Goal: Information Seeking & Learning: Check status

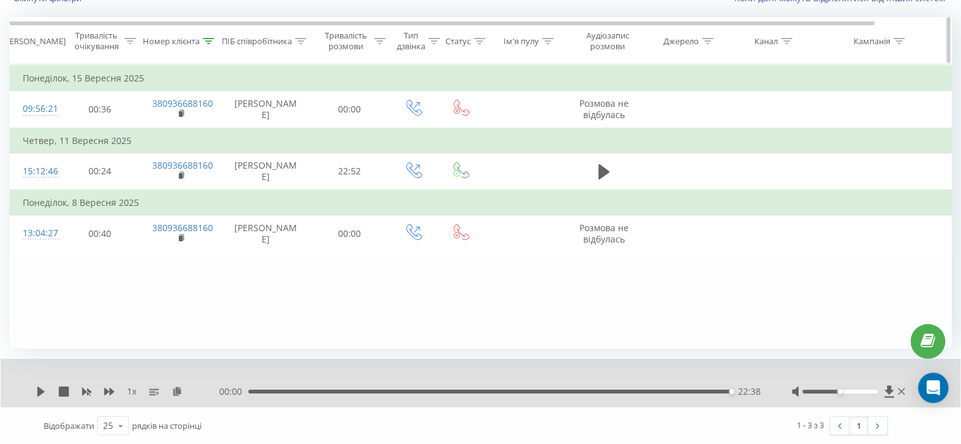
click at [205, 42] on icon at bounding box center [208, 41] width 11 height 6
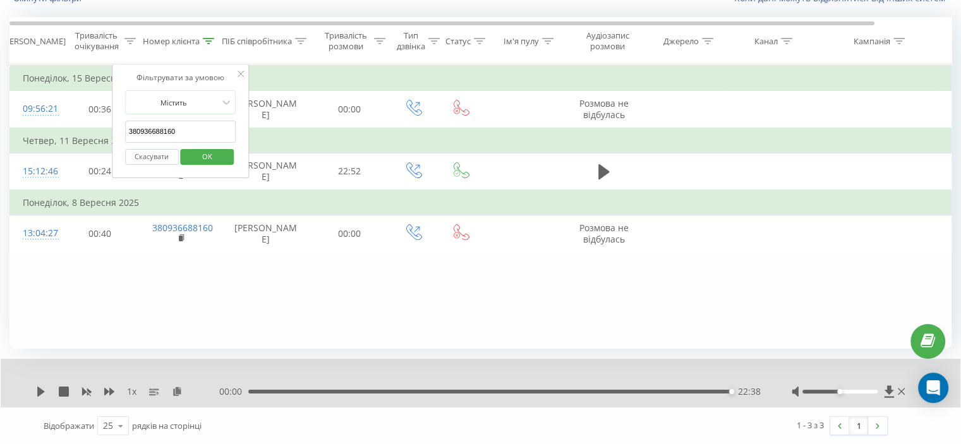
drag, startPoint x: 189, startPoint y: 134, endPoint x: 106, endPoint y: 143, distance: 83.2
click at [99, 138] on table "Фільтрувати за умовою Дорівнює Скасувати OK Фільтрувати за умовою Містить 38093…" at bounding box center [521, 158] width 1025 height 188
paste input "731049612"
click at [205, 149] on span "OK" at bounding box center [207, 157] width 35 height 20
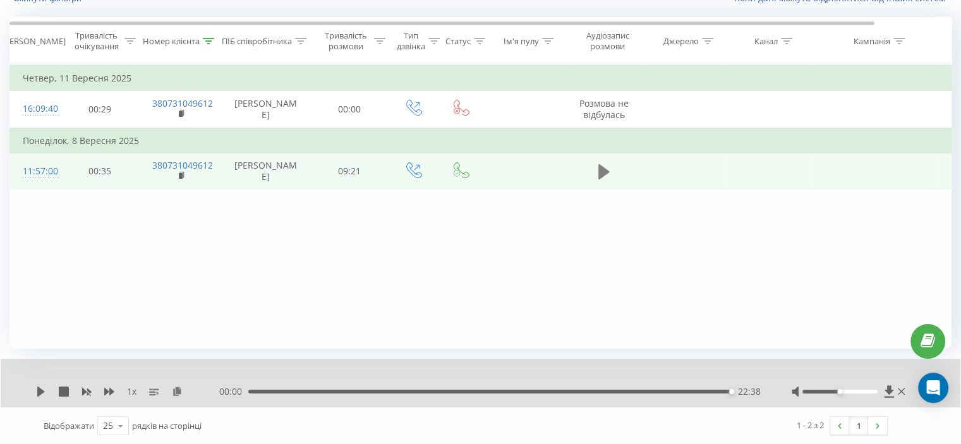
click at [600, 179] on icon at bounding box center [603, 171] width 11 height 15
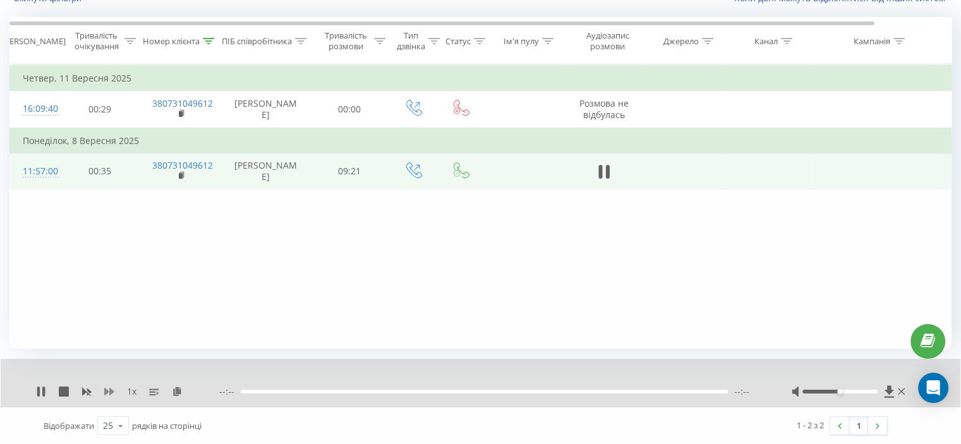
click at [109, 389] on icon at bounding box center [109, 392] width 10 height 10
click at [107, 389] on icon at bounding box center [109, 392] width 10 height 10
drag, startPoint x: 604, startPoint y: 179, endPoint x: 589, endPoint y: 166, distance: 19.7
click at [603, 179] on icon at bounding box center [603, 172] width 11 height 18
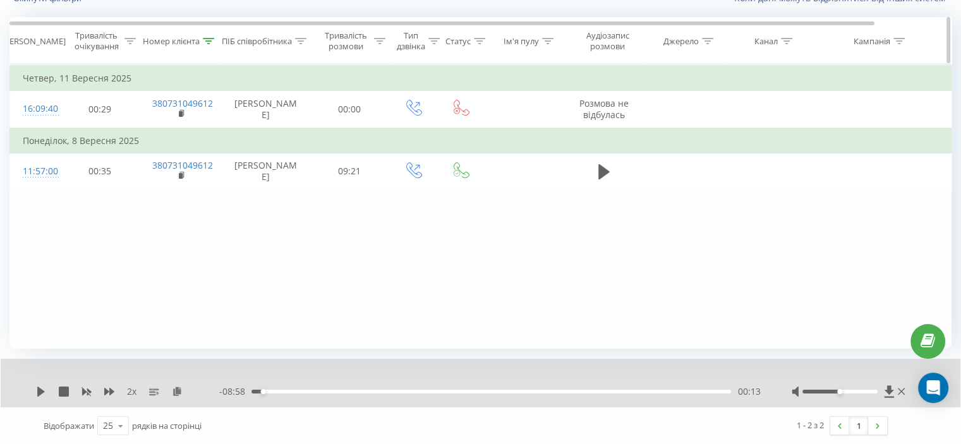
click at [207, 39] on icon at bounding box center [208, 41] width 11 height 6
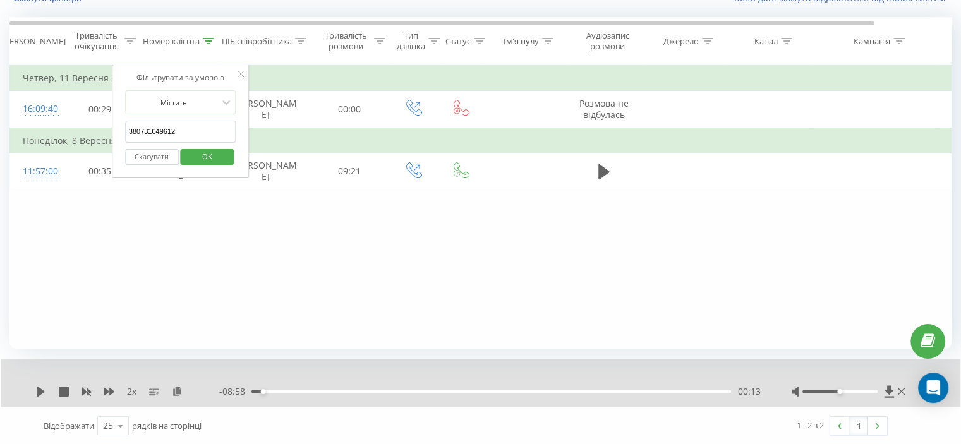
drag, startPoint x: 111, startPoint y: 130, endPoint x: 183, endPoint y: 148, distance: 74.5
click at [59, 137] on table "Фільтрувати за умовою Дорівнює Скасувати OK Фільтрувати за умовою Містить 38073…" at bounding box center [521, 127] width 1025 height 126
paste input "98015712"
click at [205, 150] on span "OK" at bounding box center [207, 157] width 35 height 20
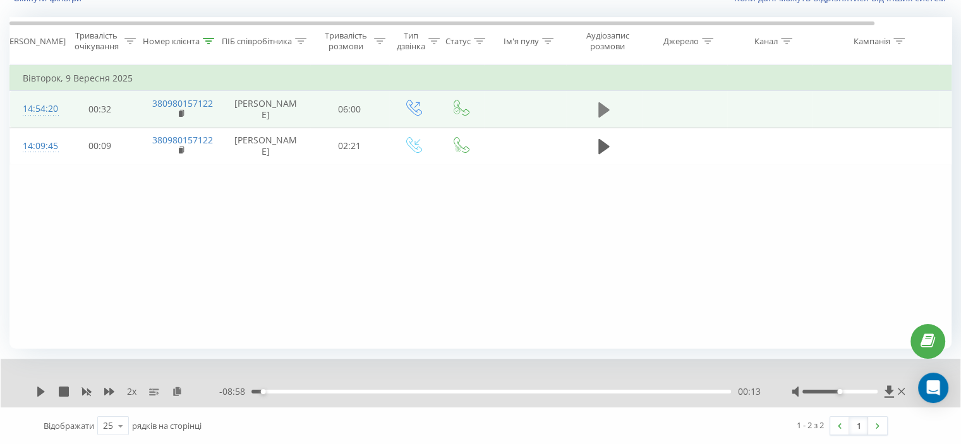
click at [601, 110] on icon at bounding box center [603, 109] width 11 height 15
click at [174, 395] on icon at bounding box center [177, 391] width 11 height 9
click at [601, 108] on icon at bounding box center [600, 110] width 4 height 14
click at [40, 394] on icon at bounding box center [41, 392] width 8 height 10
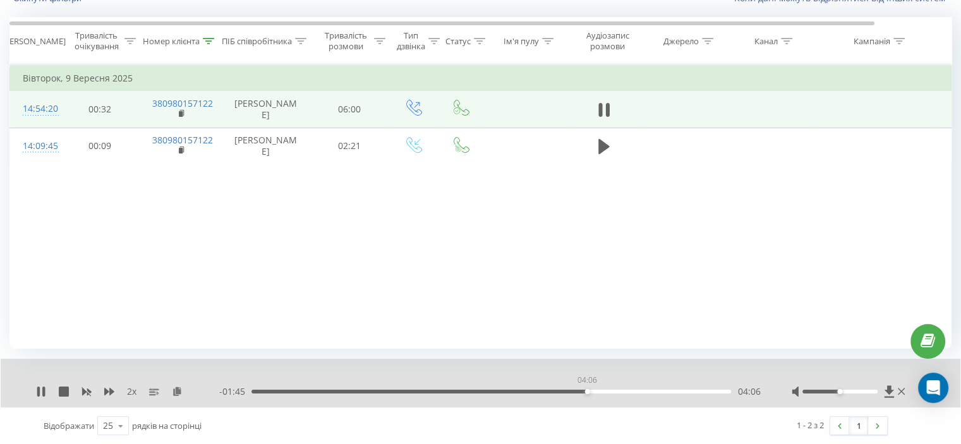
click at [587, 393] on div "04:06" at bounding box center [491, 392] width 480 height 4
click at [624, 394] on div "04:33" at bounding box center [624, 391] width 5 height 5
click at [622, 392] on div "04:31" at bounding box center [491, 392] width 480 height 4
click at [88, 394] on icon at bounding box center [86, 392] width 10 height 10
click at [620, 391] on div "04:31" at bounding box center [491, 392] width 480 height 4
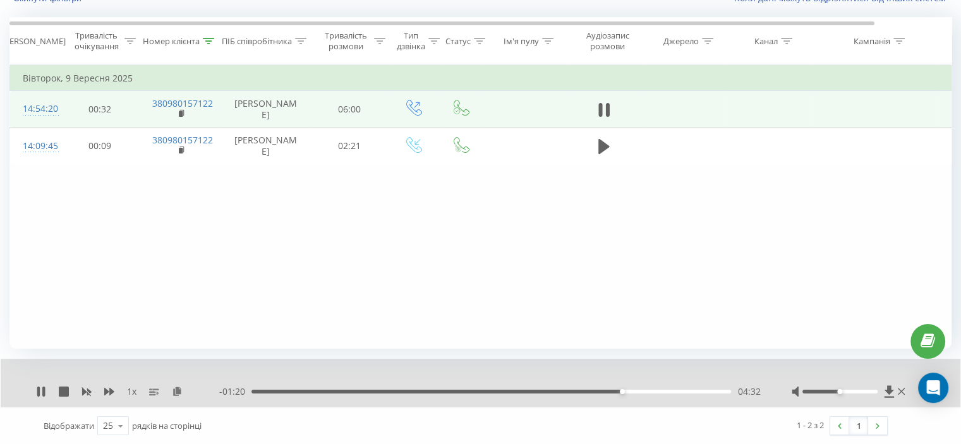
click at [620, 391] on div "04:32" at bounding box center [622, 391] width 5 height 5
click at [107, 395] on icon at bounding box center [109, 392] width 10 height 10
click at [210, 36] on div at bounding box center [208, 41] width 11 height 11
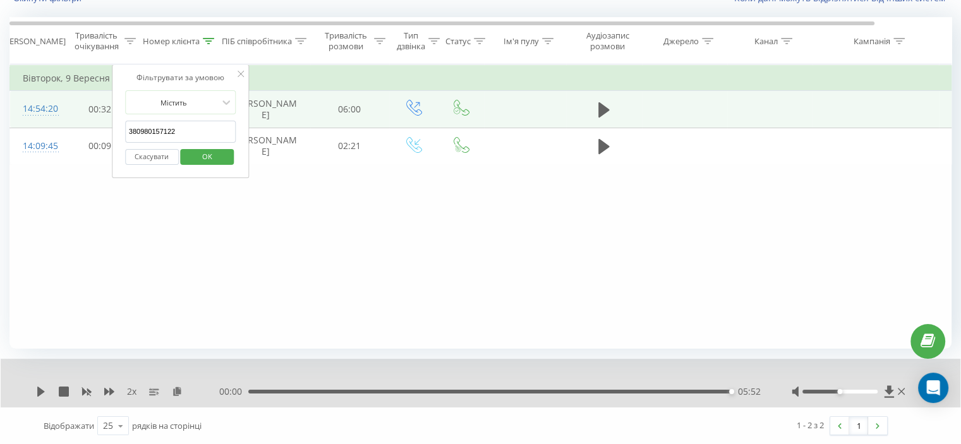
drag, startPoint x: 188, startPoint y: 135, endPoint x: 190, endPoint y: 159, distance: 23.5
click at [90, 142] on table "Фільтрувати за умовою Дорівнює Скасувати OK Фільтрувати за умовою Містить 38098…" at bounding box center [521, 114] width 1025 height 100
paste input "684748648"
click at [205, 156] on span "OK" at bounding box center [207, 157] width 35 height 20
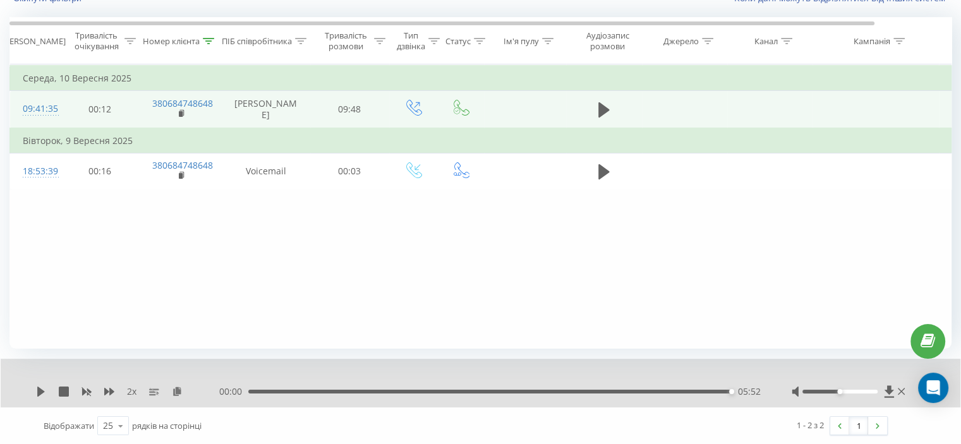
click at [593, 116] on td at bounding box center [604, 109] width 76 height 37
click at [596, 116] on button at bounding box center [604, 109] width 19 height 19
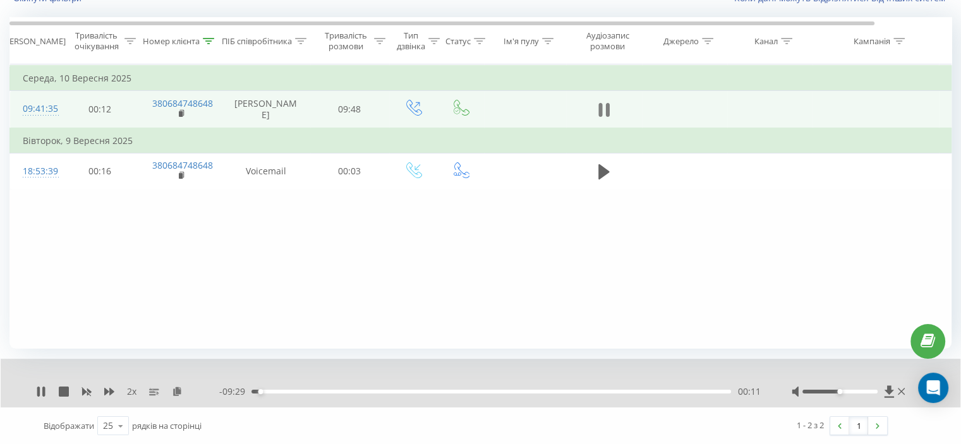
click at [607, 117] on icon at bounding box center [607, 110] width 4 height 14
click at [207, 36] on div at bounding box center [208, 41] width 11 height 11
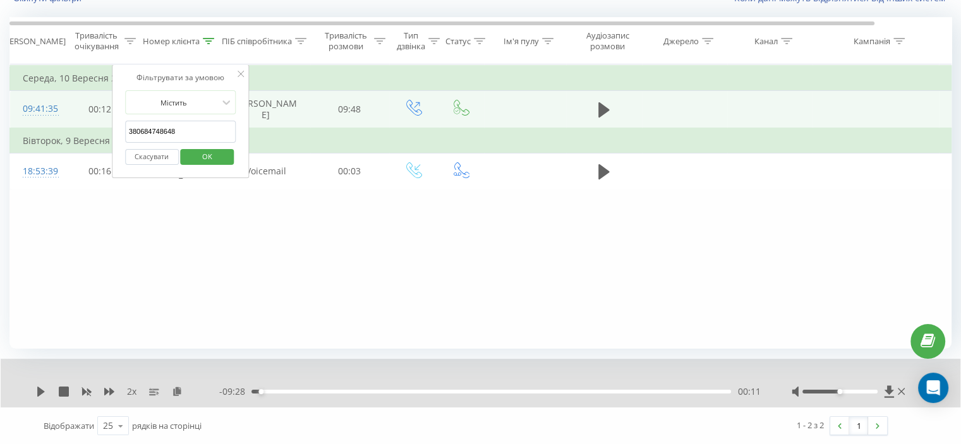
drag, startPoint x: 194, startPoint y: 118, endPoint x: 173, endPoint y: 119, distance: 20.9
click at [174, 119] on form "Містить 380684748648 Скасувати OK" at bounding box center [180, 130] width 111 height 81
drag, startPoint x: 178, startPoint y: 123, endPoint x: 104, endPoint y: 126, distance: 74.0
click at [104, 126] on table "Фільтрувати за умовою Дорівнює Скасувати OK Фільтрувати за умовою Містить 38068…" at bounding box center [521, 127] width 1025 height 126
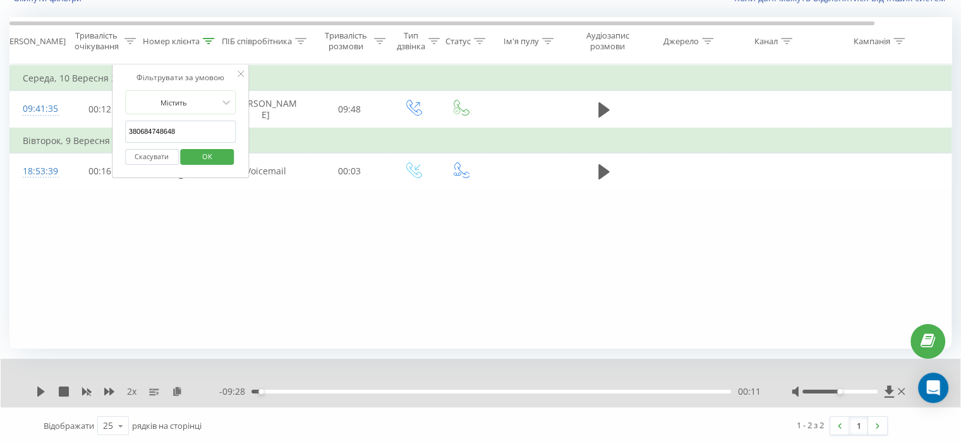
paste input "0985917561"
click at [218, 155] on span "OK" at bounding box center [207, 157] width 35 height 20
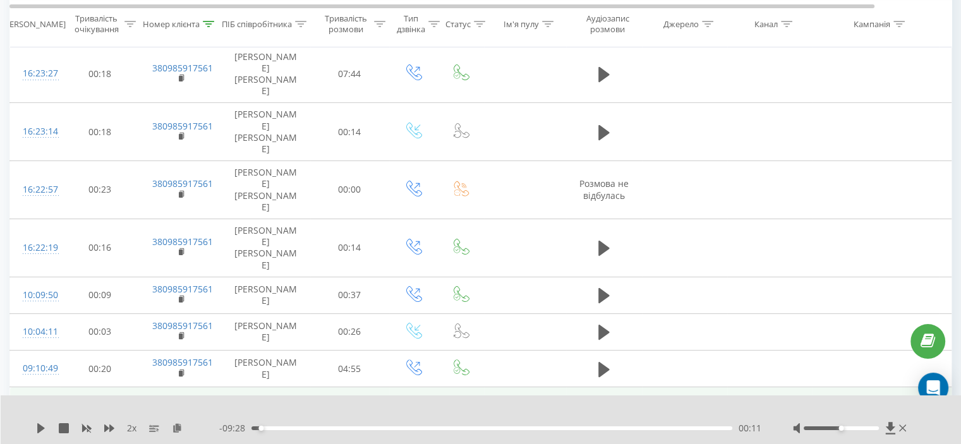
scroll to position [243, 0]
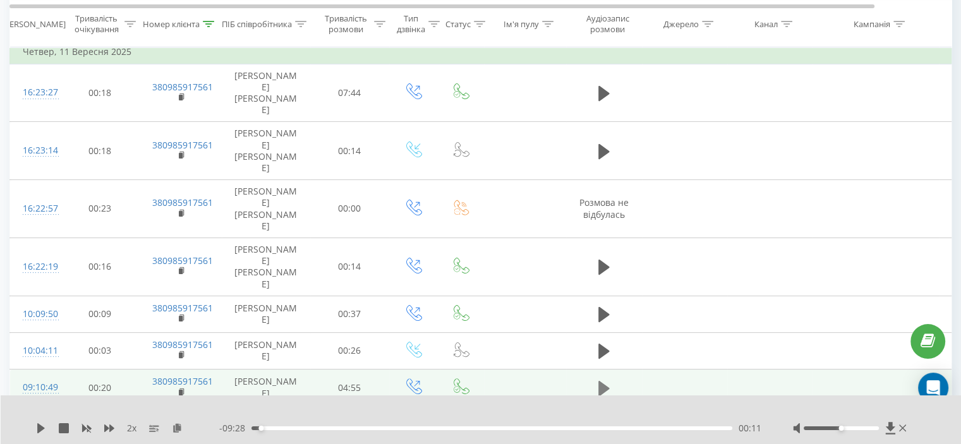
click at [599, 380] on icon at bounding box center [603, 387] width 11 height 15
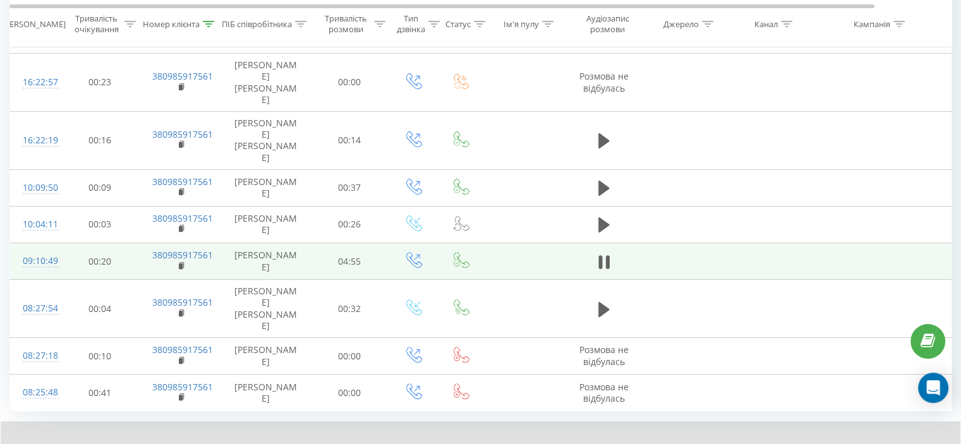
scroll to position [433, 0]
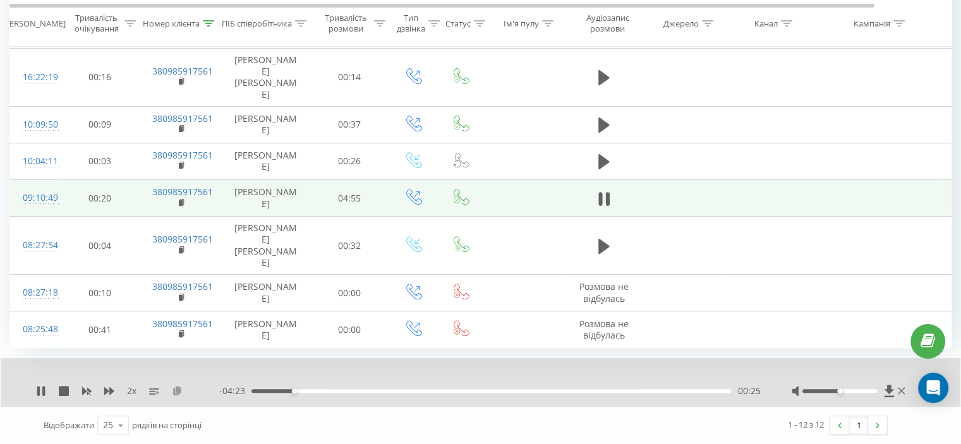
click at [177, 394] on icon at bounding box center [177, 390] width 11 height 9
drag, startPoint x: 266, startPoint y: 393, endPoint x: 246, endPoint y: 391, distance: 20.3
click at [243, 397] on div "- 04:49 00:00 00:00" at bounding box center [489, 391] width 541 height 13
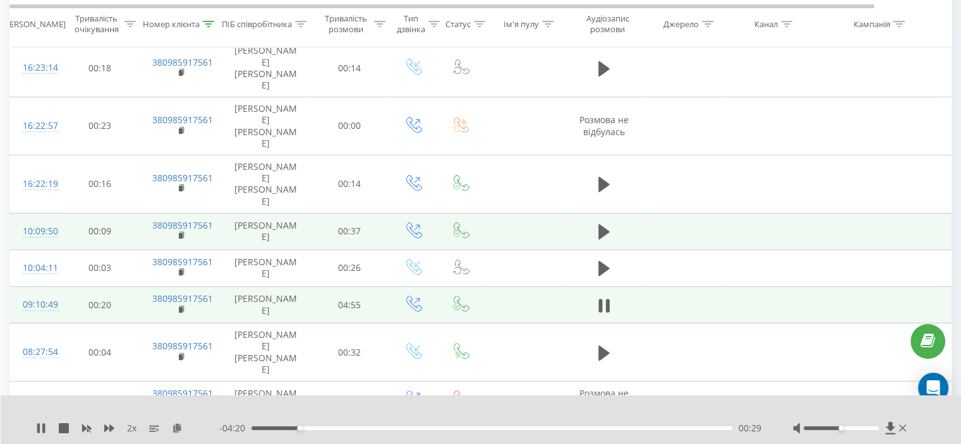
scroll to position [306, 0]
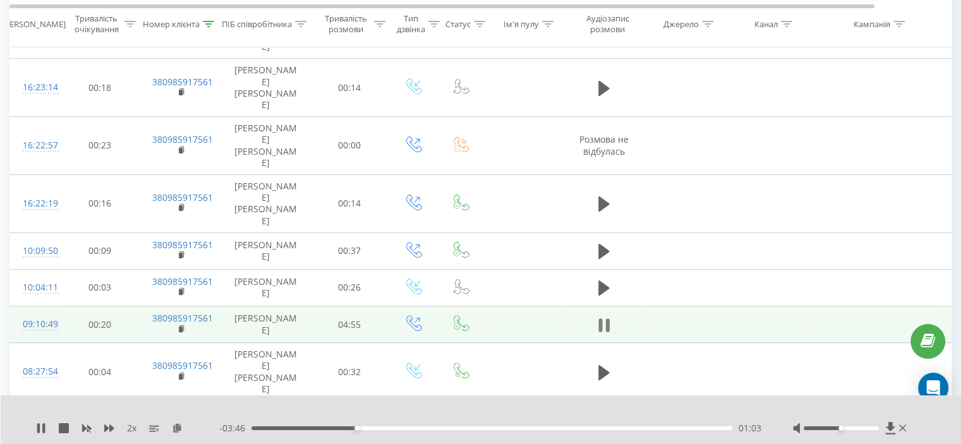
click at [602, 317] on icon at bounding box center [603, 326] width 11 height 18
click at [205, 26] on icon at bounding box center [208, 23] width 11 height 6
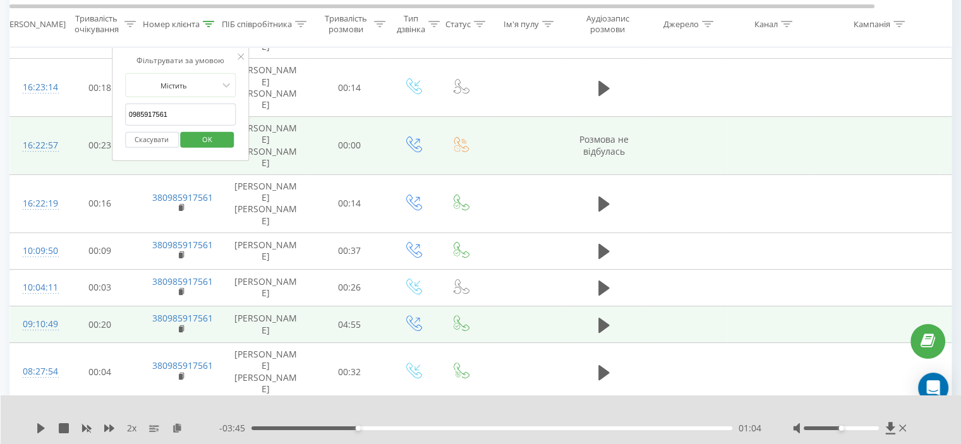
drag, startPoint x: 125, startPoint y: 116, endPoint x: 102, endPoint y: 145, distance: 37.3
click at [66, 131] on table "Фільтрувати за умовою Дорівнює Скасувати OK Фільтрувати за умовою Містить 09859…" at bounding box center [521, 165] width 1025 height 619
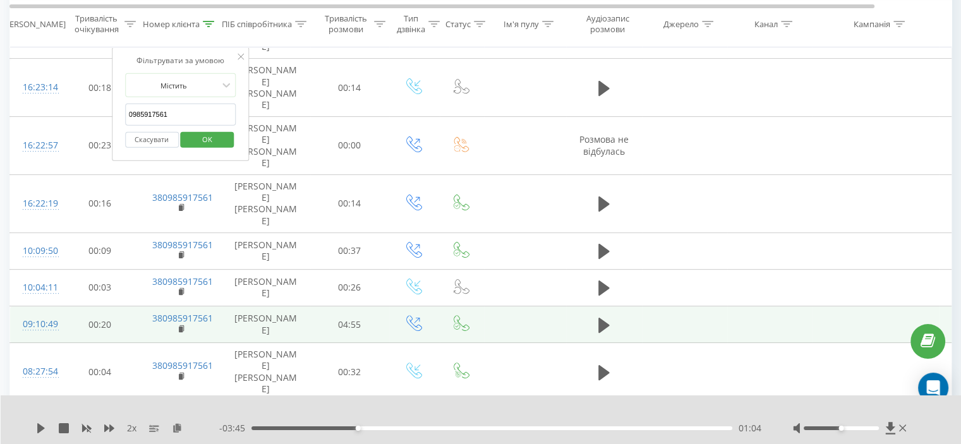
paste input "380985118117"
type input "380985118117"
click at [200, 142] on span "OK" at bounding box center [207, 139] width 35 height 20
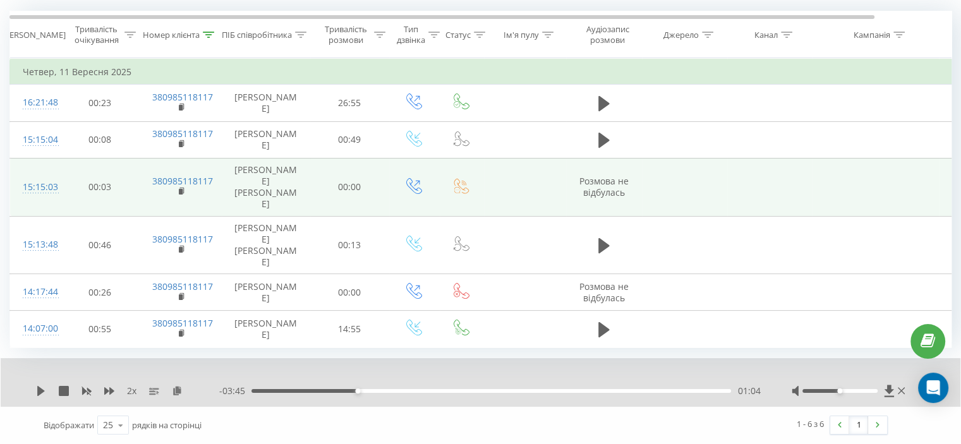
scroll to position [142, 0]
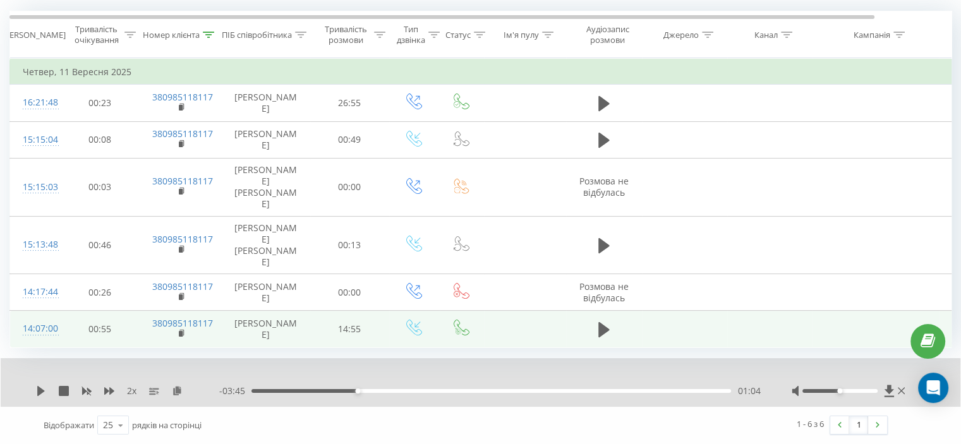
click at [613, 325] on td at bounding box center [604, 329] width 76 height 37
click at [611, 325] on button at bounding box center [604, 329] width 19 height 19
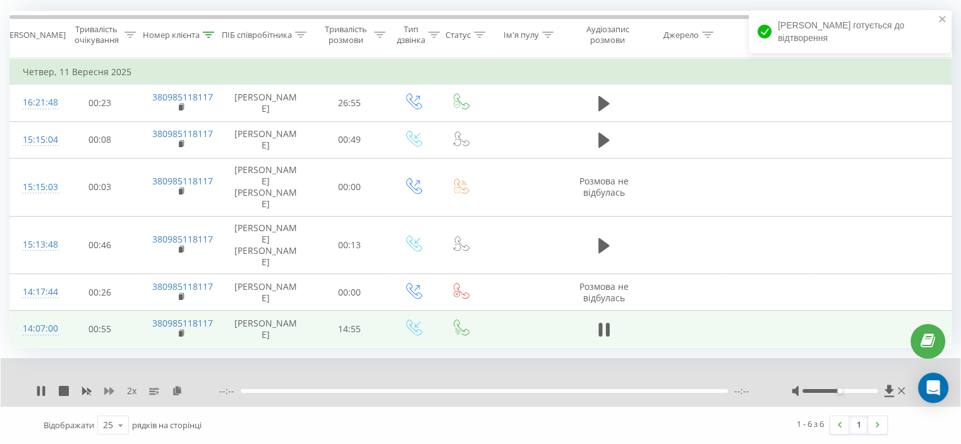
click at [114, 391] on icon at bounding box center [109, 391] width 10 height 8
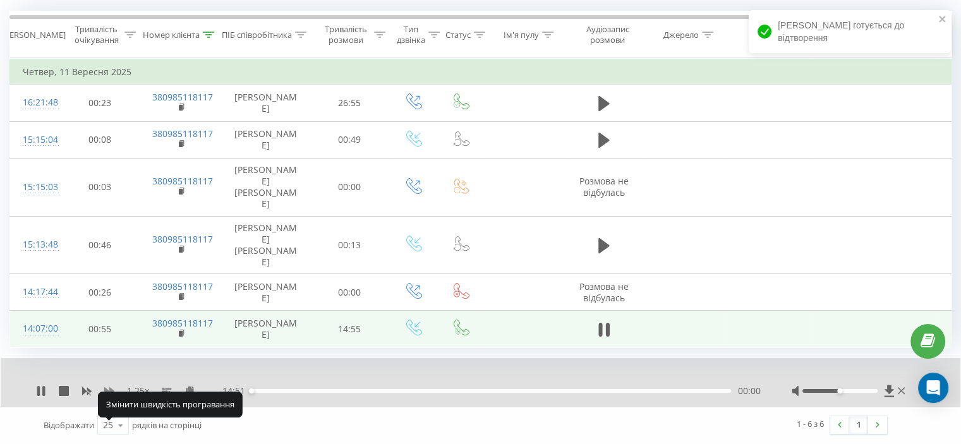
click at [114, 391] on icon at bounding box center [109, 391] width 10 height 8
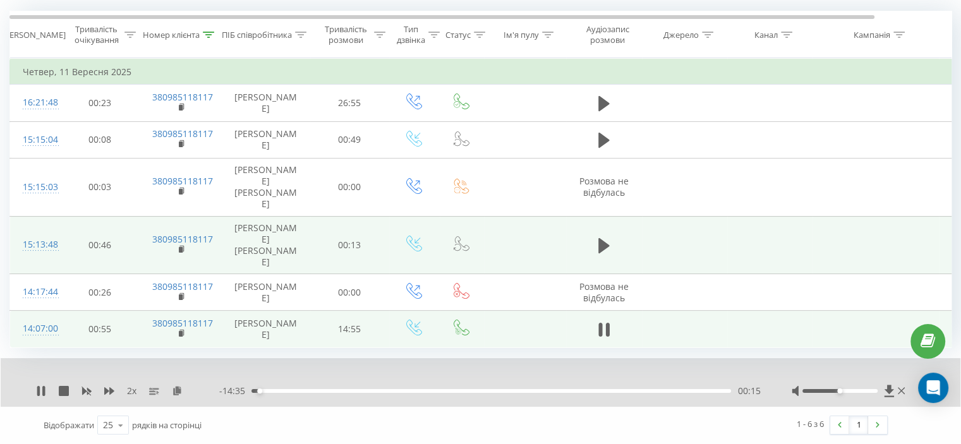
scroll to position [0, 0]
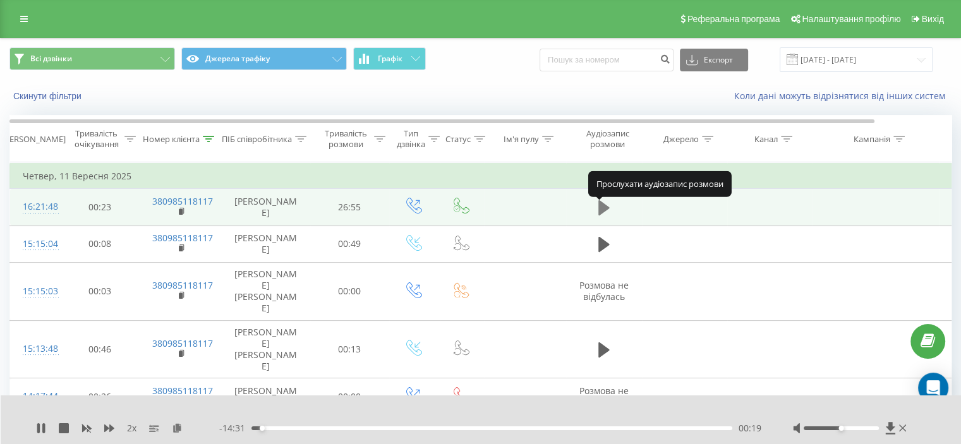
click at [601, 209] on icon at bounding box center [603, 207] width 11 height 15
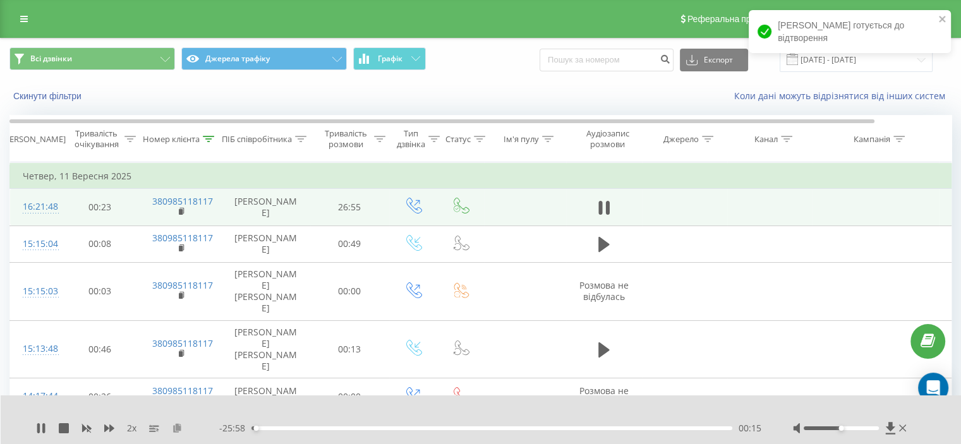
click at [179, 428] on icon at bounding box center [177, 427] width 11 height 9
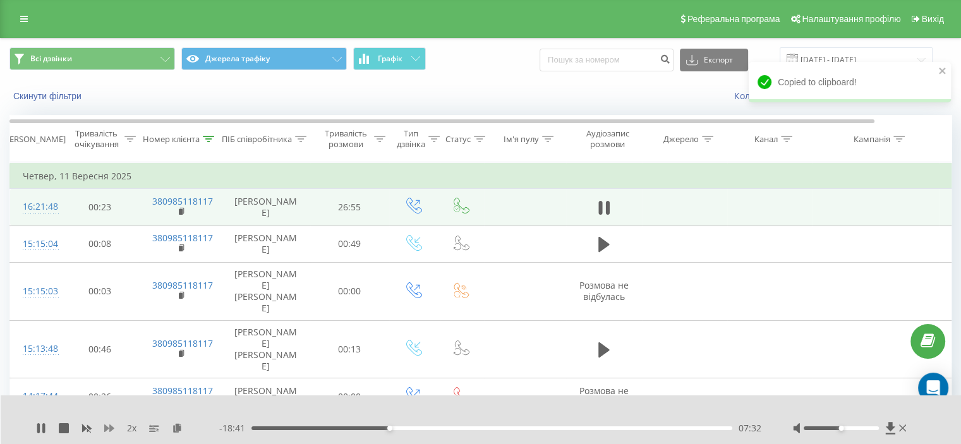
click at [105, 426] on icon at bounding box center [109, 429] width 10 height 8
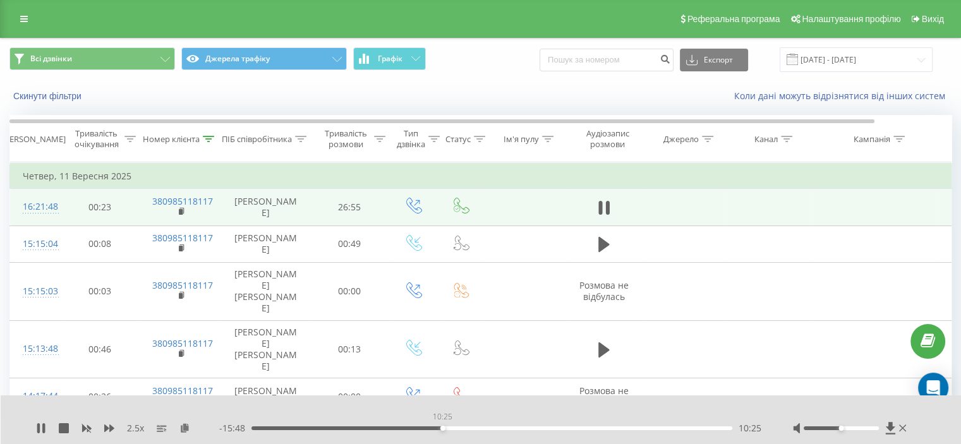
click at [442, 428] on div "10:25" at bounding box center [442, 428] width 5 height 5
click at [105, 431] on div "2.5 x" at bounding box center [127, 428] width 183 height 13
click at [106, 431] on icon at bounding box center [109, 429] width 10 height 8
click at [106, 430] on icon at bounding box center [109, 429] width 10 height 8
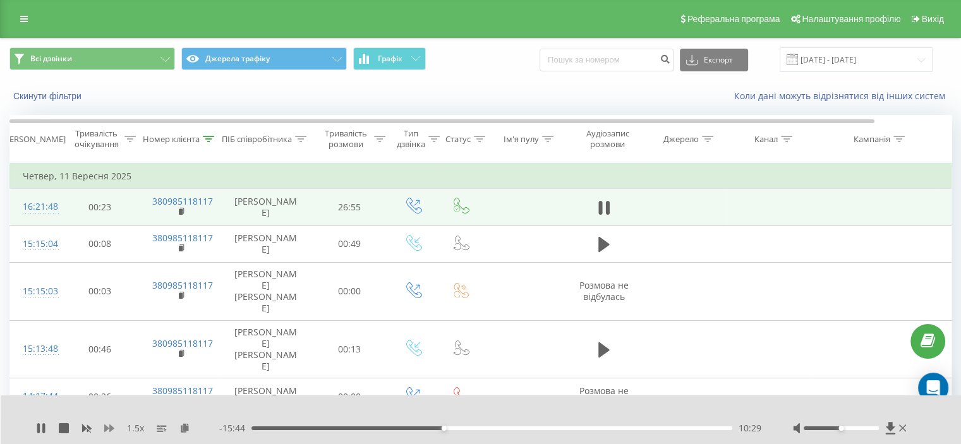
click at [106, 424] on icon at bounding box center [109, 428] width 10 height 10
click at [440, 426] on div "10:31" at bounding box center [491, 428] width 481 height 4
click at [87, 431] on icon at bounding box center [86, 428] width 10 height 10
click at [107, 431] on icon at bounding box center [109, 428] width 10 height 10
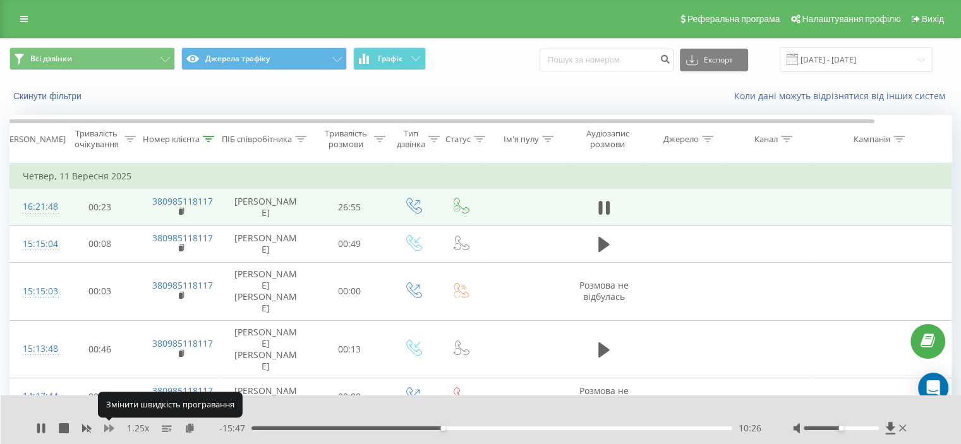
click at [107, 430] on icon at bounding box center [109, 428] width 10 height 10
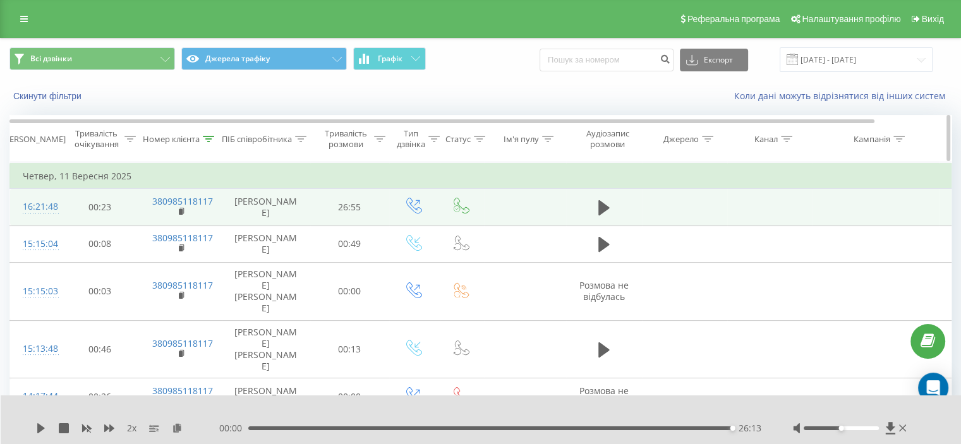
click at [208, 138] on icon at bounding box center [208, 139] width 11 height 6
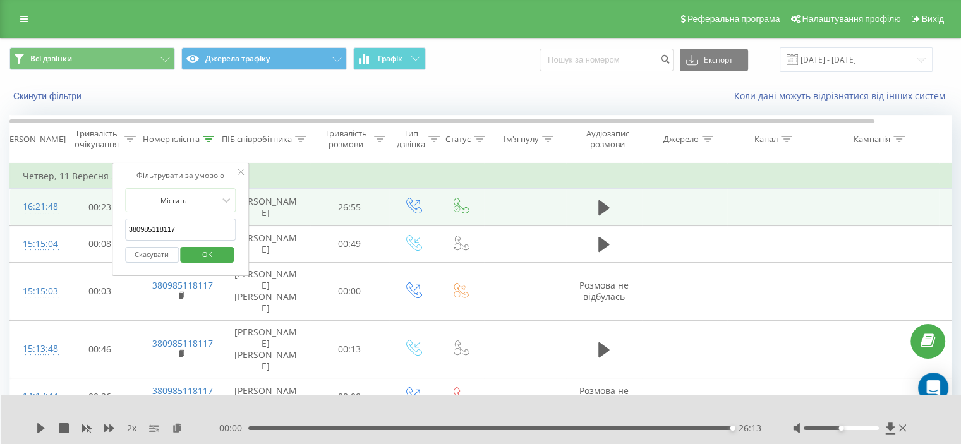
drag, startPoint x: 185, startPoint y: 224, endPoint x: 139, endPoint y: 260, distance: 58.5
click at [86, 232] on table "Фільтрувати за умовою Дорівнює Скасувати OK Фільтрувати за умовою Містить 38098…" at bounding box center [521, 306] width 1025 height 289
paste input "55755342"
click at [196, 251] on span "OK" at bounding box center [207, 254] width 35 height 20
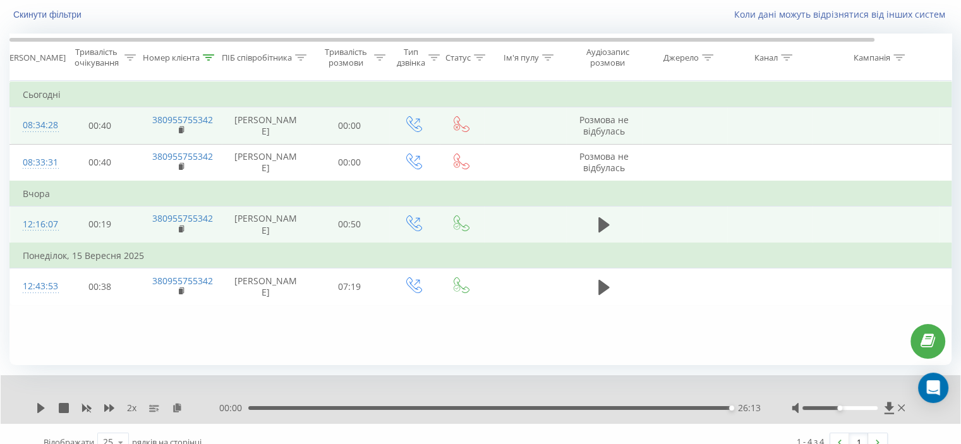
scroll to position [98, 0]
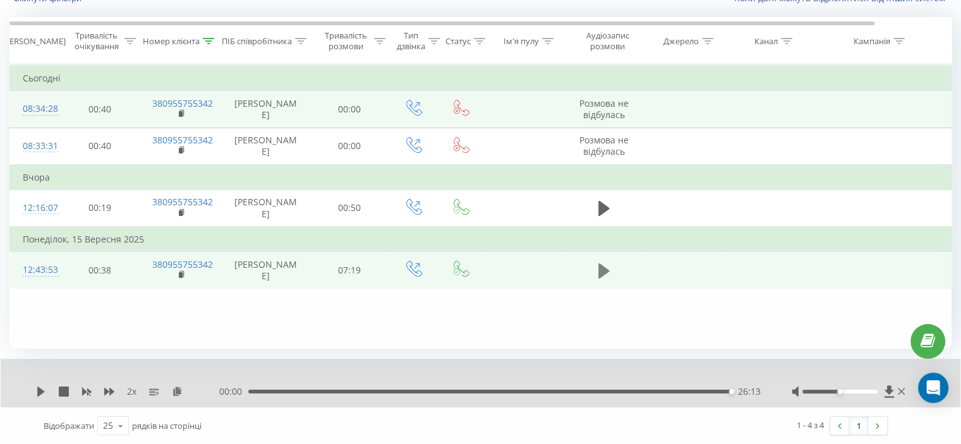
click at [599, 279] on icon at bounding box center [603, 270] width 11 height 15
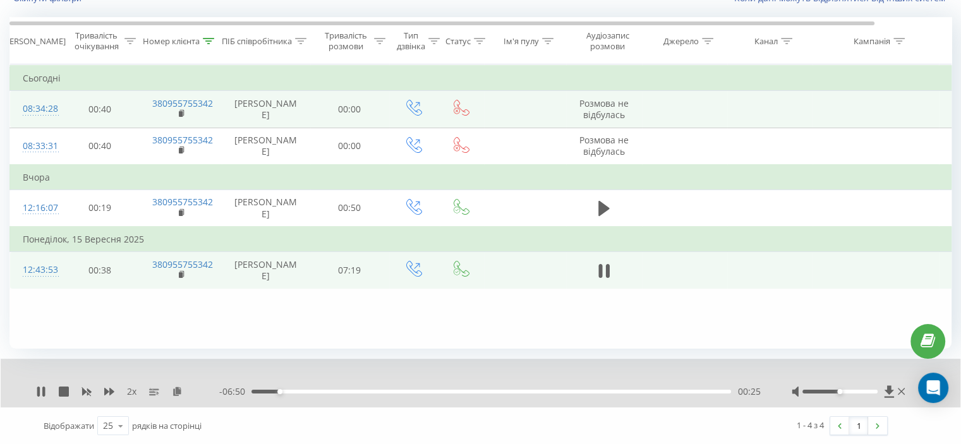
click at [180, 396] on div "2 x" at bounding box center [127, 391] width 183 height 13
click at [180, 395] on icon at bounding box center [177, 391] width 11 height 9
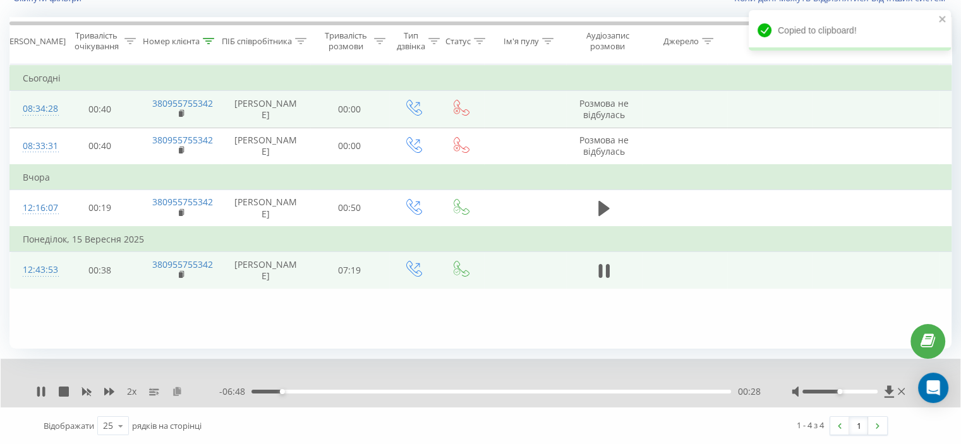
click at [178, 395] on icon at bounding box center [177, 391] width 11 height 9
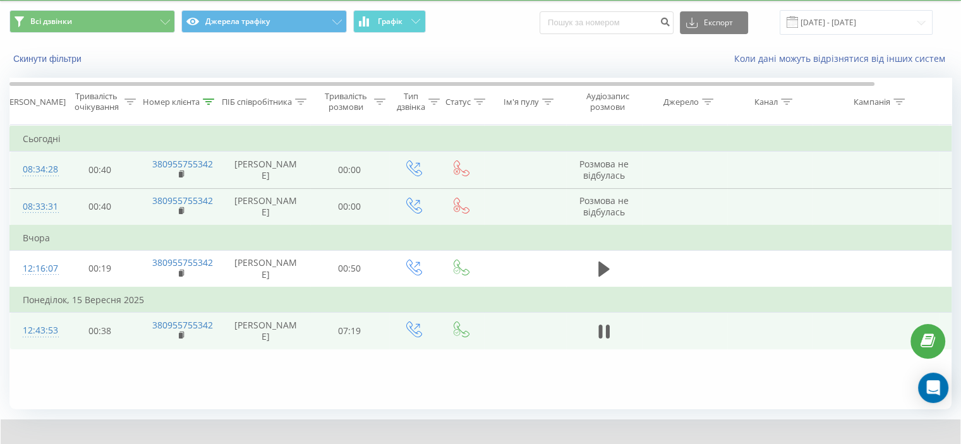
scroll to position [35, 0]
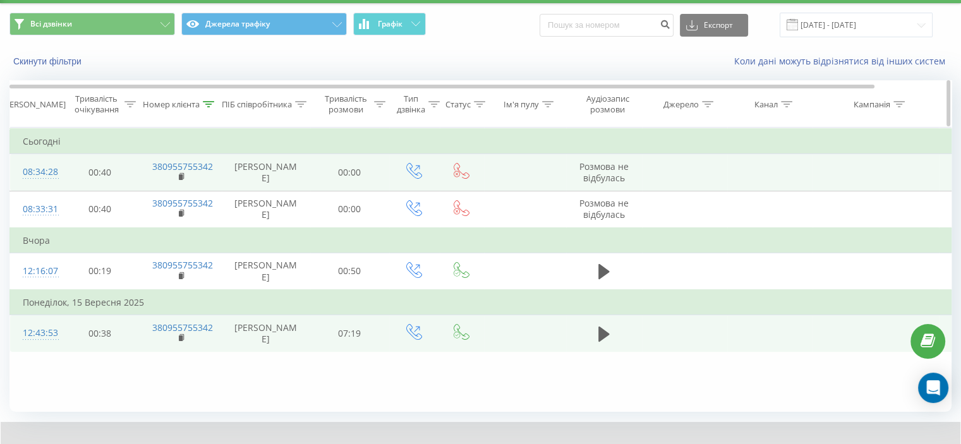
click at [208, 106] on icon at bounding box center [208, 104] width 11 height 6
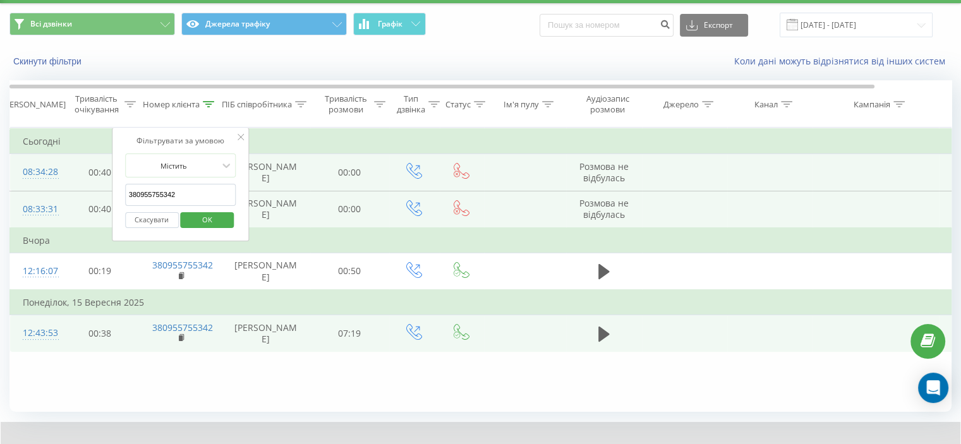
drag, startPoint x: 154, startPoint y: 193, endPoint x: 100, endPoint y: 209, distance: 55.6
click at [96, 207] on table "Фільтрувати за умовою Дорівнює Скасувати OK Фільтрувати за умовою Містить 38095…" at bounding box center [521, 240] width 1025 height 224
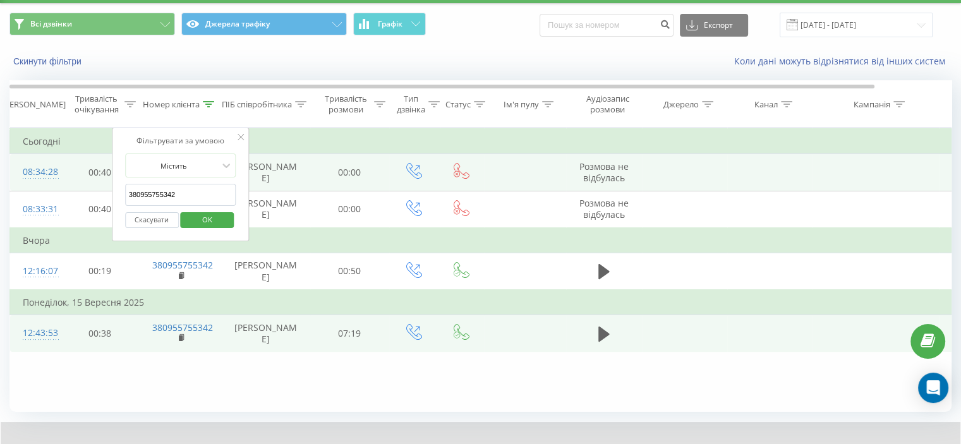
paste input "683323410"
click at [200, 217] on span "OK" at bounding box center [207, 220] width 35 height 20
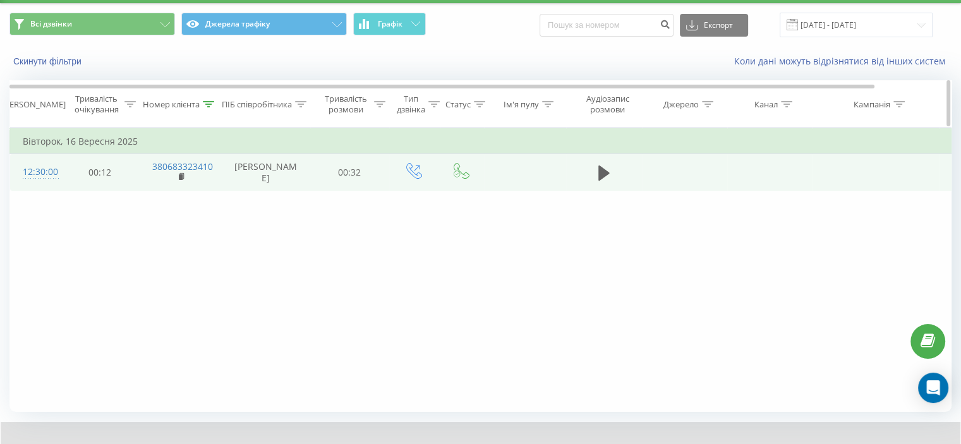
click at [208, 101] on icon at bounding box center [208, 104] width 11 height 6
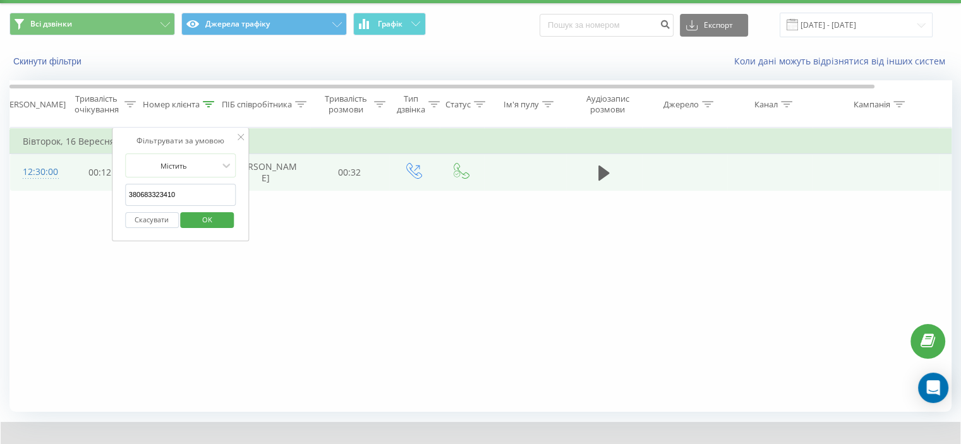
drag, startPoint x: 151, startPoint y: 200, endPoint x: 131, endPoint y: 226, distance: 32.5
click at [112, 210] on div "Фільтрувати за умовою Містить 380683323410 Скасувати OK" at bounding box center [181, 185] width 138 height 114
paste input "976739979"
click at [216, 212] on span "OK" at bounding box center [207, 220] width 35 height 20
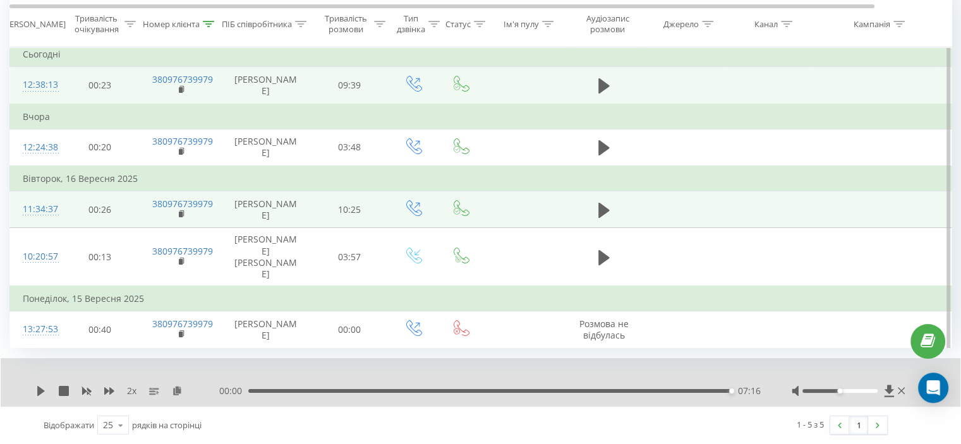
scroll to position [147, 0]
click at [599, 210] on icon at bounding box center [603, 209] width 11 height 15
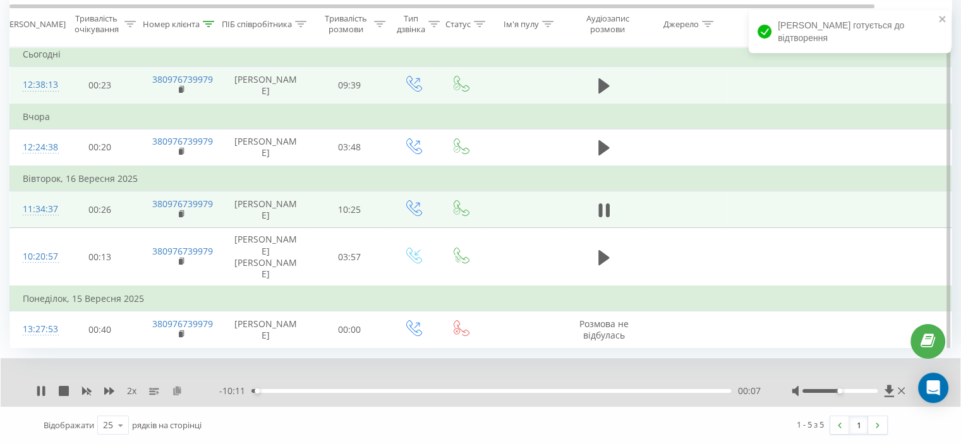
click at [178, 394] on icon at bounding box center [177, 390] width 11 height 9
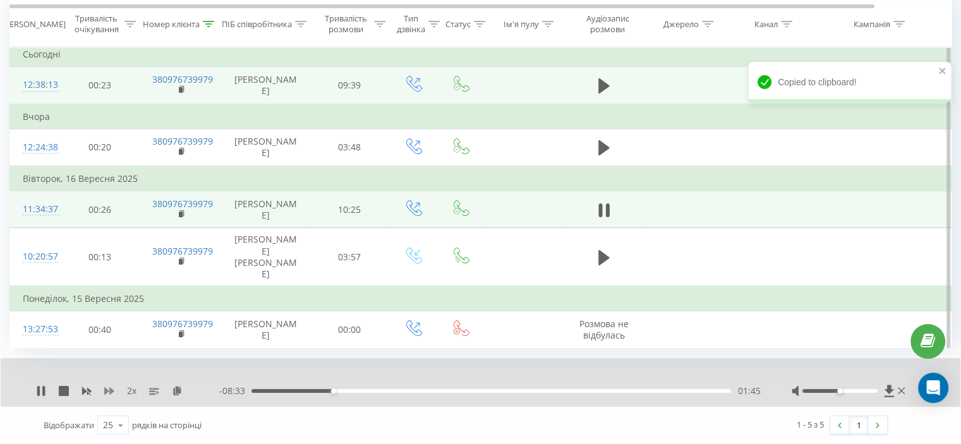
click at [110, 392] on icon at bounding box center [109, 391] width 10 height 8
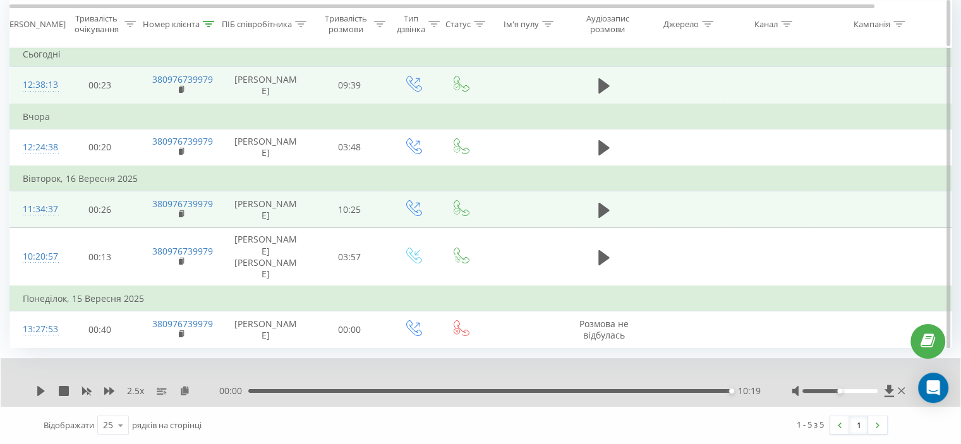
drag, startPoint x: 207, startPoint y: 25, endPoint x: 202, endPoint y: 39, distance: 14.8
click at [207, 25] on icon at bounding box center [208, 23] width 11 height 6
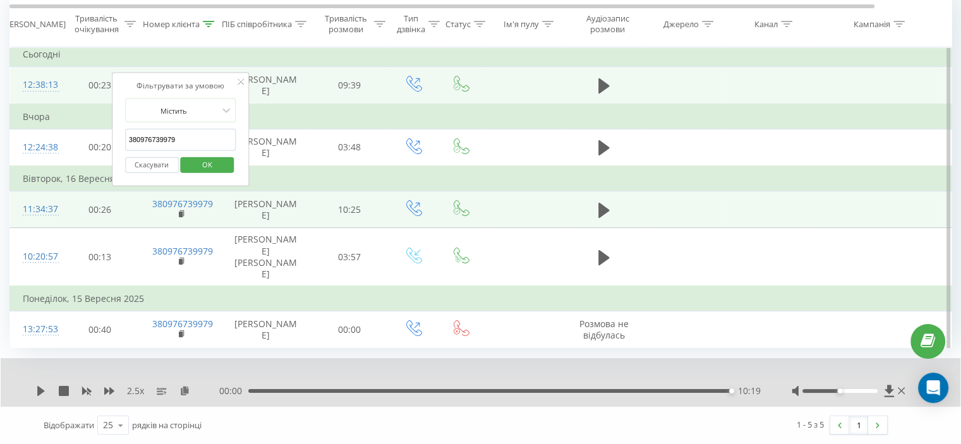
drag, startPoint x: 195, startPoint y: 111, endPoint x: 187, endPoint y: 133, distance: 23.4
click at [63, 118] on table "Фільтрувати за умовою Дорівнює Скасувати OK Фільтрувати за умовою Містить 38097…" at bounding box center [521, 194] width 1025 height 308
paste input "673087631"
click at [214, 154] on span "OK" at bounding box center [207, 164] width 35 height 20
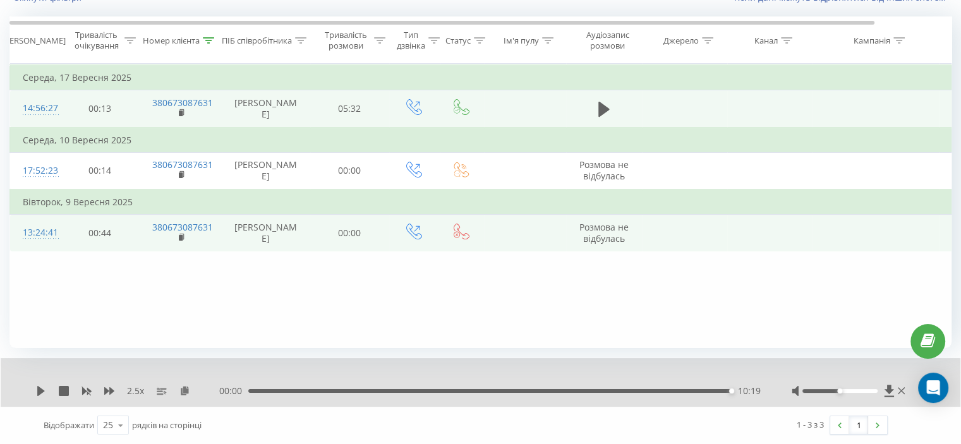
scroll to position [98, 0]
click at [609, 111] on icon at bounding box center [603, 110] width 11 height 18
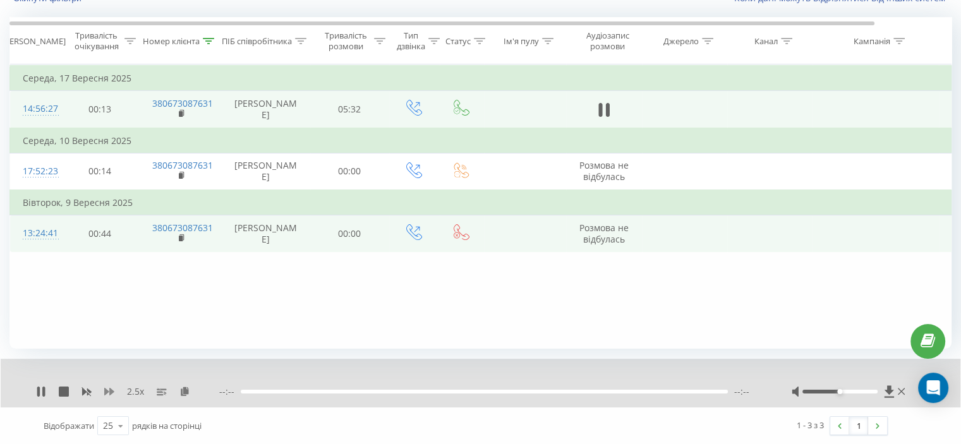
click at [109, 387] on icon at bounding box center [109, 392] width 10 height 10
click at [176, 391] on icon at bounding box center [177, 391] width 11 height 9
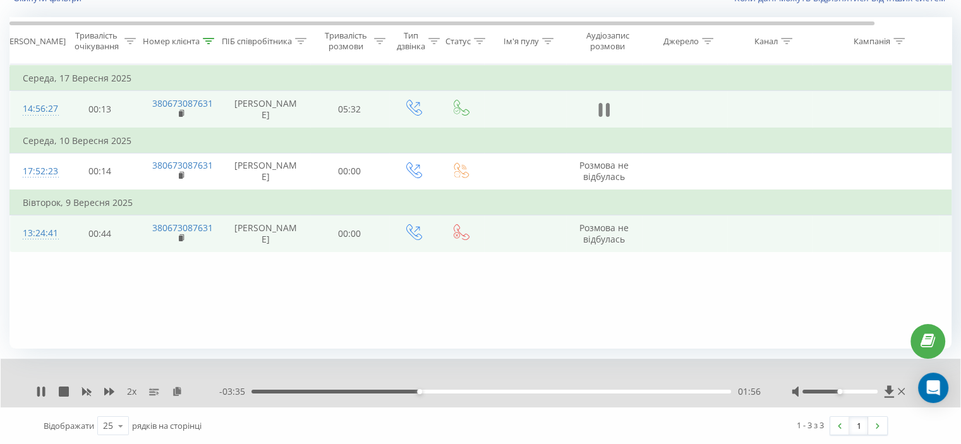
click at [600, 103] on icon at bounding box center [600, 110] width 4 height 14
click at [39, 392] on icon at bounding box center [41, 392] width 8 height 10
click at [704, 390] on div "05:21" at bounding box center [491, 392] width 480 height 4
click at [102, 393] on div "2 x" at bounding box center [127, 391] width 183 height 13
click at [110, 392] on icon at bounding box center [109, 392] width 10 height 8
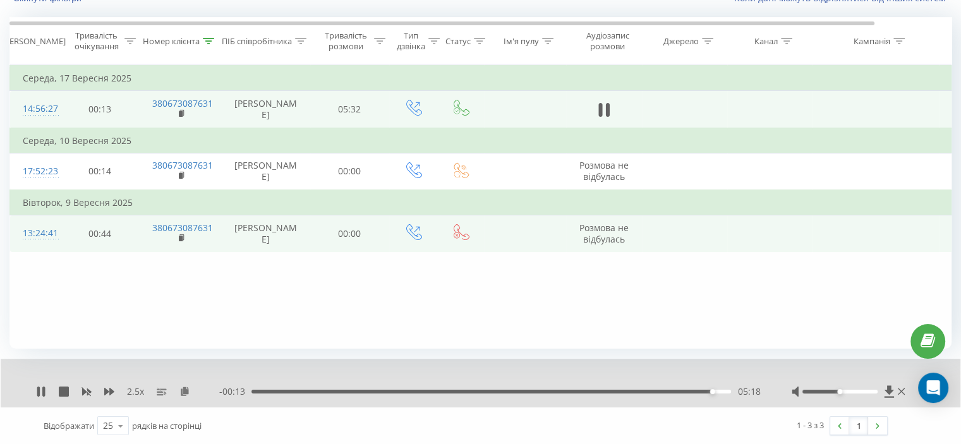
click at [695, 392] on div "05:18" at bounding box center [491, 392] width 480 height 4
click at [111, 389] on icon at bounding box center [109, 392] width 10 height 8
drag, startPoint x: 148, startPoint y: 281, endPoint x: 318, endPoint y: 345, distance: 182.1
click at [148, 281] on div "Фільтрувати за умовою Дорівнює Скасувати OK Фільтрувати за умовою Містить 38067…" at bounding box center [480, 206] width 942 height 284
click at [708, 390] on div "05:15" at bounding box center [491, 392] width 480 height 4
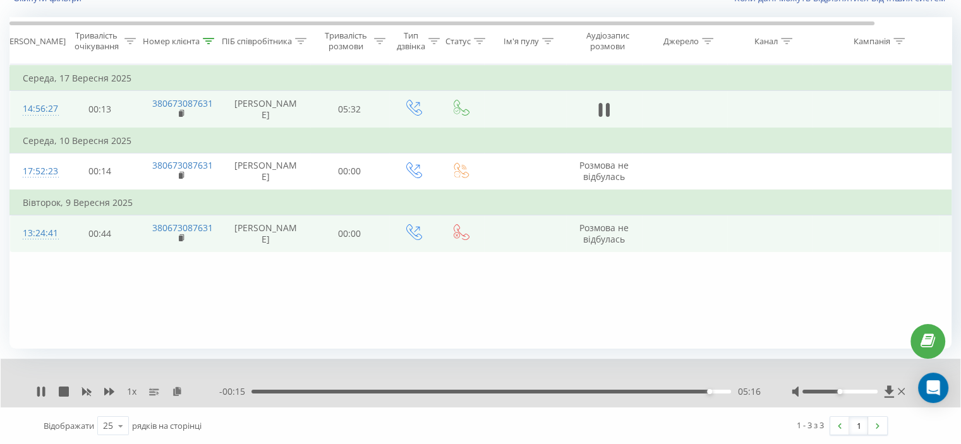
click at [703, 389] on div "- 00:15 05:16 05:16" at bounding box center [489, 391] width 541 height 13
click at [697, 390] on div "05:16" at bounding box center [491, 392] width 480 height 4
click at [702, 394] on div "- 00:13 05:18 05:18" at bounding box center [489, 391] width 541 height 13
click at [703, 392] on div "05:11" at bounding box center [491, 392] width 480 height 4
click at [107, 385] on div "1 x - 00:15 05:15 05:15" at bounding box center [481, 383] width 960 height 49
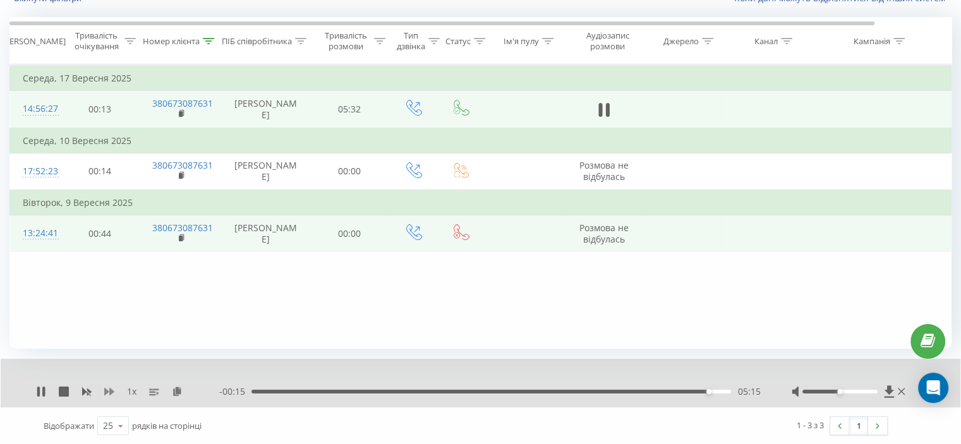
click at [107, 387] on icon at bounding box center [109, 392] width 10 height 10
click at [109, 389] on icon at bounding box center [109, 392] width 10 height 10
click at [212, 39] on icon at bounding box center [208, 41] width 11 height 6
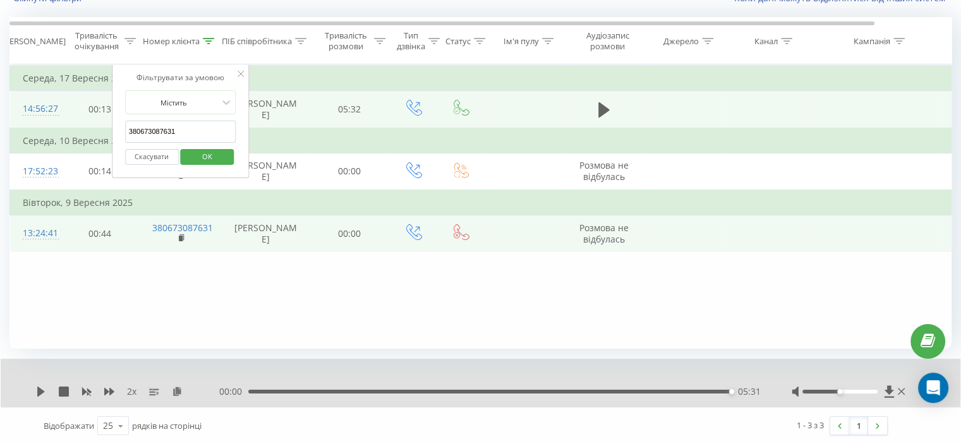
drag, startPoint x: 184, startPoint y: 130, endPoint x: 202, endPoint y: 167, distance: 40.7
click at [69, 136] on table "Фільтрувати за умовою Дорівнює Скасувати OK Фільтрувати за умовою Містить 38067…" at bounding box center [521, 158] width 1025 height 188
paste input "507041566"
type input "380507041566"
click at [212, 156] on span "OK" at bounding box center [207, 157] width 35 height 20
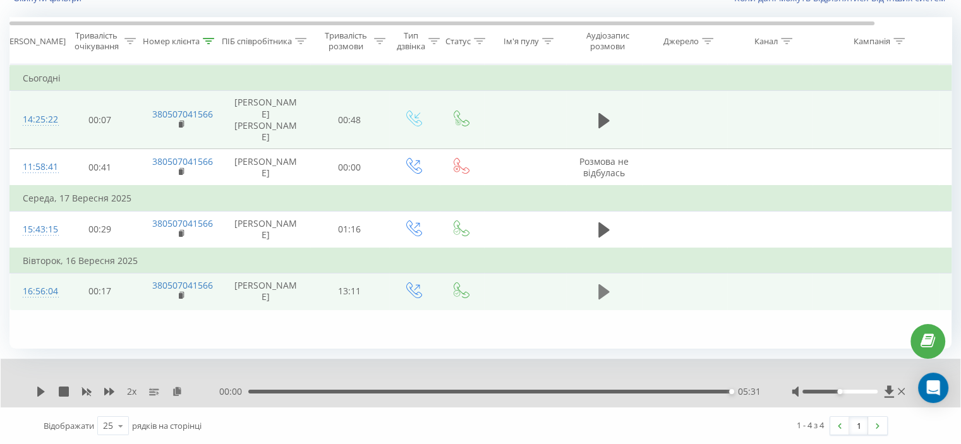
click at [604, 288] on icon at bounding box center [603, 291] width 11 height 15
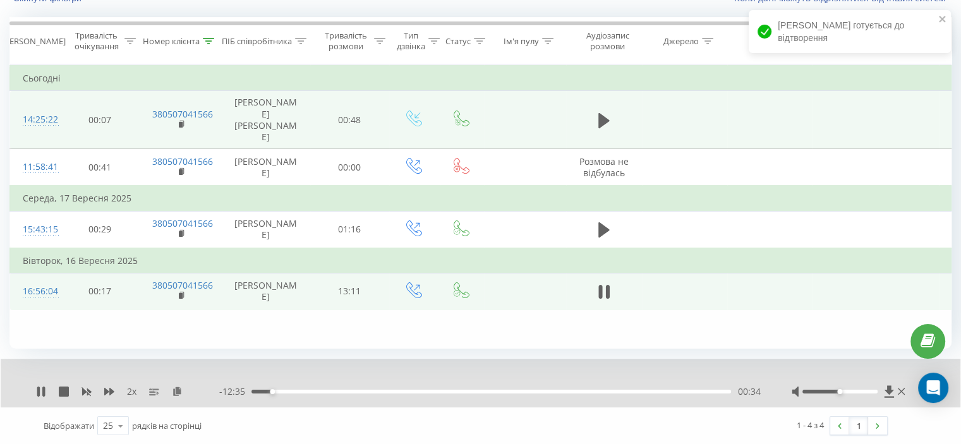
click at [115, 390] on div "2 x" at bounding box center [127, 391] width 183 height 13
click at [116, 387] on div "2 x" at bounding box center [127, 391] width 183 height 13
click at [111, 390] on icon at bounding box center [109, 392] width 10 height 8
click at [187, 390] on icon at bounding box center [184, 391] width 11 height 9
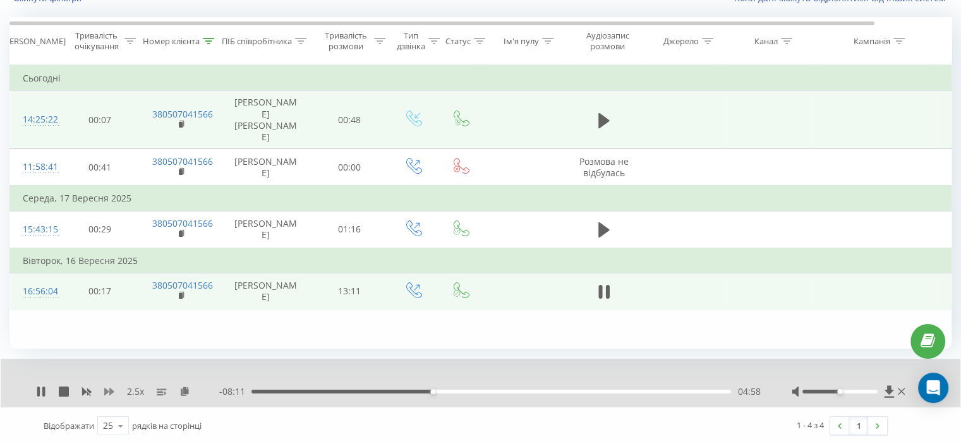
click at [111, 392] on icon at bounding box center [109, 392] width 10 height 8
click at [428, 391] on div "05:34" at bounding box center [491, 392] width 480 height 4
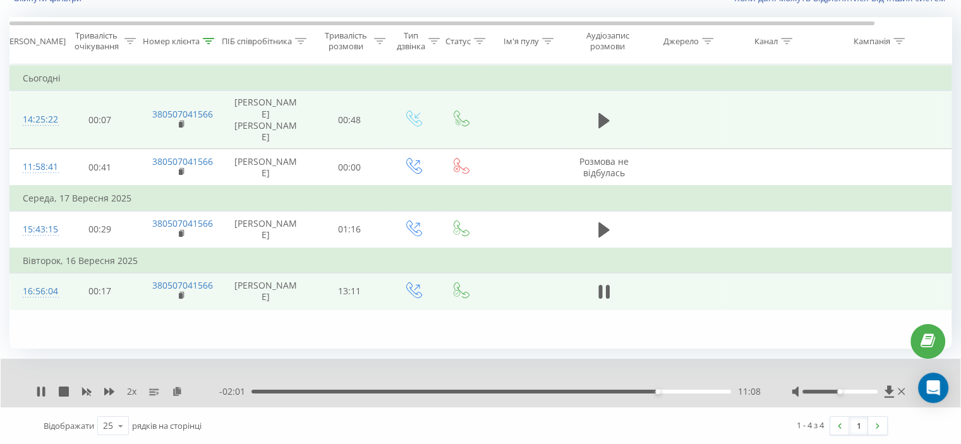
click at [168, 331] on div "Фільтрувати за умовою Дорівнює Скасувати OK Фільтрувати за умовою Містить 38050…" at bounding box center [480, 206] width 942 height 284
click at [399, 331] on div "Фільтрувати за умовою Дорівнює Скасувати OK Фільтрувати за умовою Містить 38050…" at bounding box center [480, 206] width 942 height 284
click at [108, 389] on icon at bounding box center [109, 392] width 10 height 10
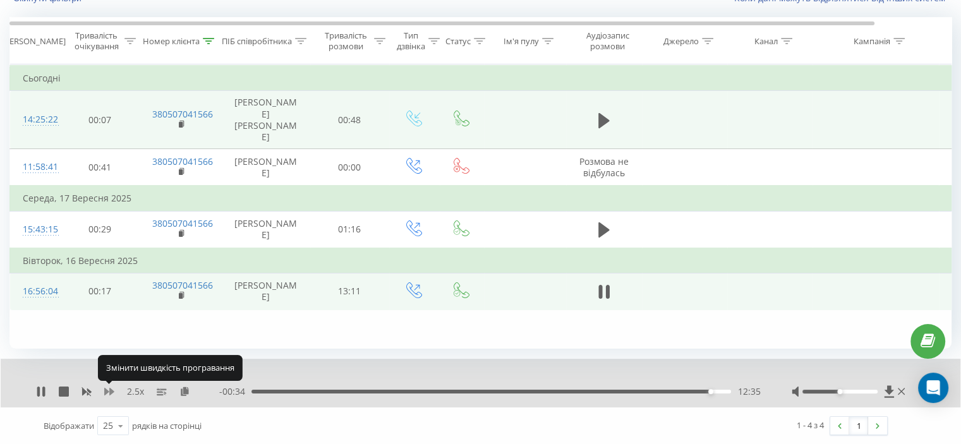
click at [108, 389] on icon at bounding box center [109, 392] width 10 height 10
